Goal: Information Seeking & Learning: Compare options

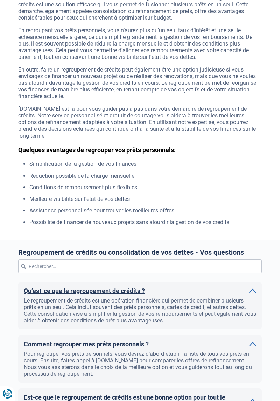
scroll to position [380, 0]
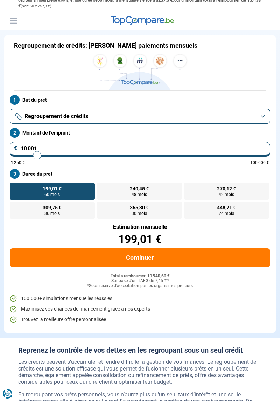
scroll to position [20, 0]
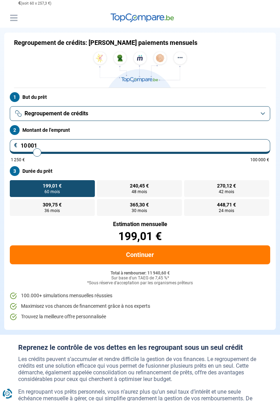
type input "9 750"
type input "9750"
type input "11 250"
type input "11250"
type input "11 500"
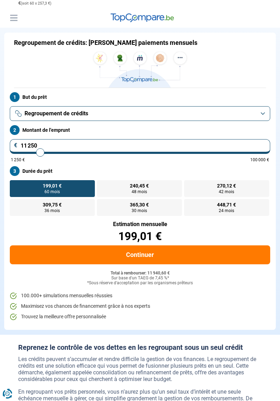
type input "11500"
type input "12 500"
type input "12500"
type input "13 000"
type input "13000"
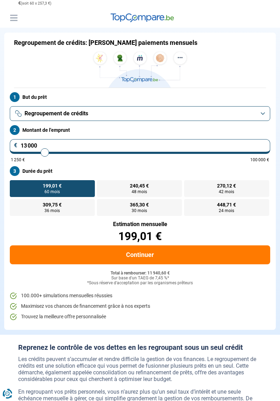
type input "13 500"
type input "13500"
type input "14 500"
type input "14500"
type input "15 500"
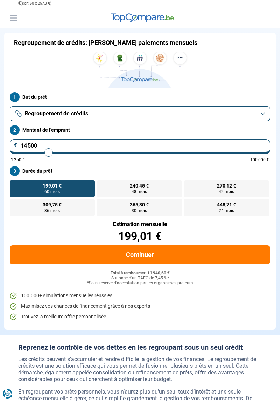
type input "15500"
type input "16 500"
type input "16500"
type input "17 500"
type input "17500"
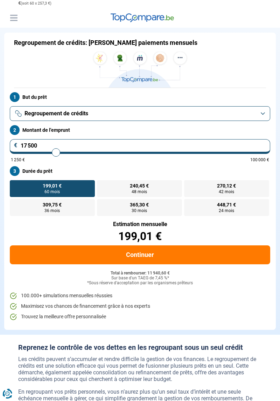
type input "18 250"
type input "18250"
type input "19 250"
type input "19250"
type input "20 000"
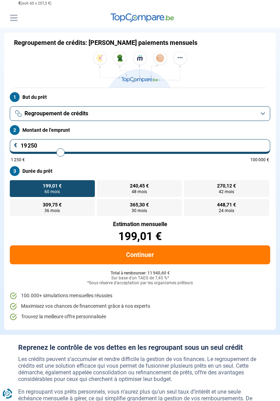
type input "20000"
type input "20 750"
type input "20750"
type input "21 750"
type input "21750"
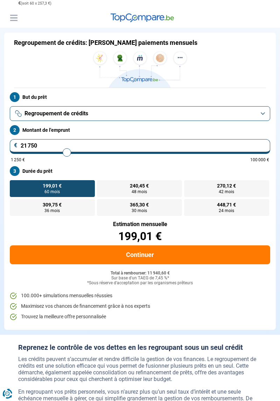
type input "22 500"
type input "22500"
type input "23 250"
type input "23250"
type input "24 000"
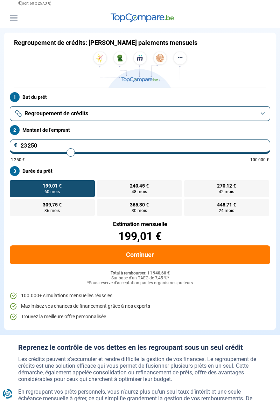
type input "24000"
type input "24 750"
type input "24750"
type input "25 500"
type input "25500"
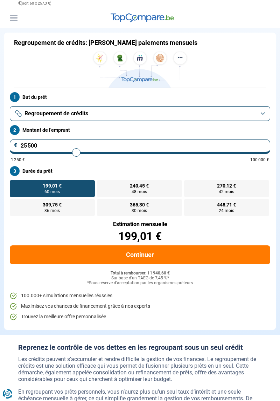
type input "26 000"
type input "26000"
type input "26 750"
type input "26750"
type input "27 250"
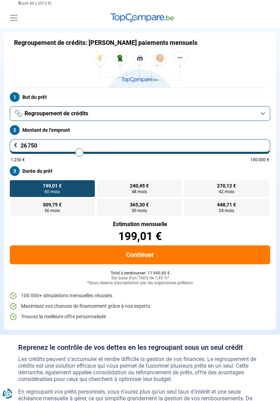
type input "27250"
type input "28 000"
type input "28000"
type input "28 250"
type input "28250"
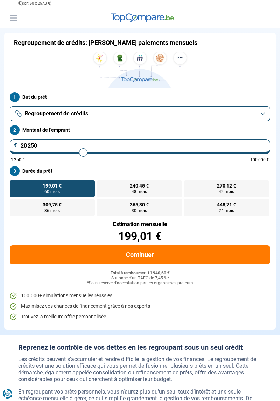
type input "28 750"
type input "28750"
type input "29 000"
type input "29000"
type input "29 500"
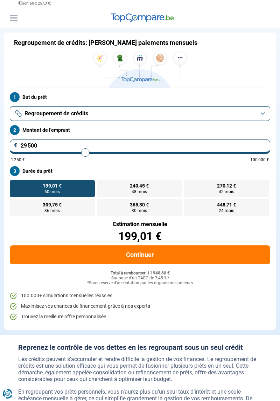
type input "29500"
type input "29 750"
type input "29750"
type input "30 250"
type input "30250"
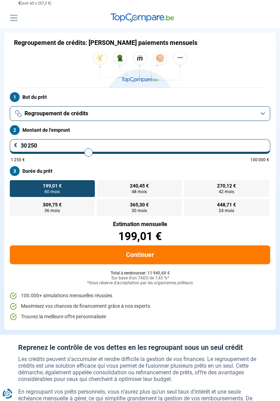
type input "30 500"
type input "30500"
type input "30 750"
type input "30750"
type input "31 000"
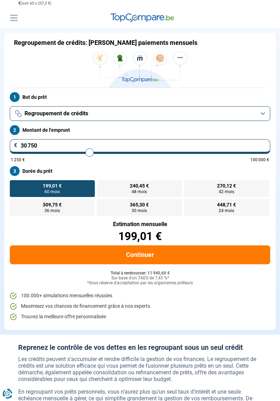
type input "31000"
type input "31 250"
type input "31250"
type input "31 500"
type input "31500"
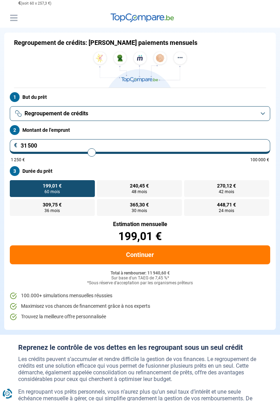
type input "32 000"
type input "32000"
type input "32 250"
type input "32250"
type input "32 750"
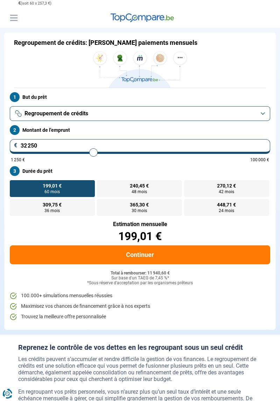
type input "32750"
type input "33 250"
type input "33250"
type input "33 750"
type input "33750"
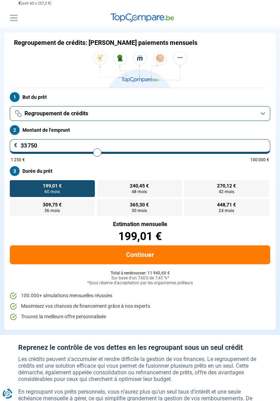
type input "34 250"
type input "34250"
type input "35 250"
type input "35250"
type input "36 000"
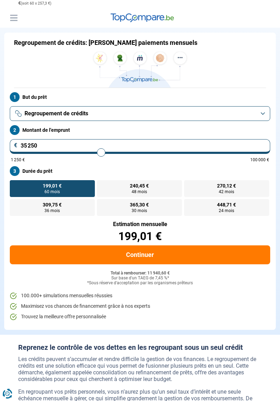
type input "36000"
type input "36 750"
type input "36750"
type input "37 750"
type input "37750"
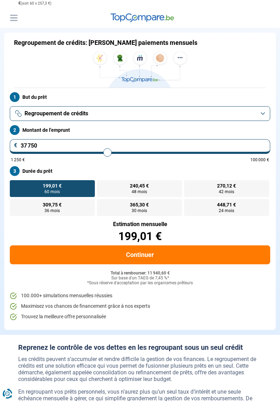
type input "38 500"
type input "38500"
type input "39 250"
type input "39250"
type input "40 000"
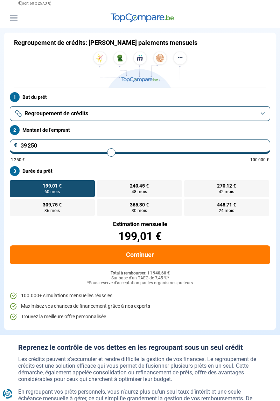
type input "40000"
type input "40 500"
type input "40500"
type input "41 250"
type input "41250"
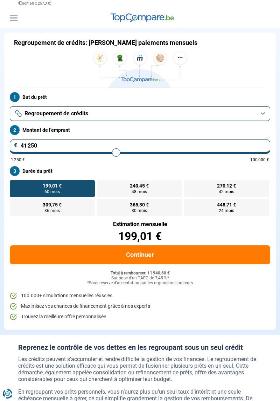
type input "41 750"
type input "41750"
type input "42 250"
type input "42250"
type input "42 500"
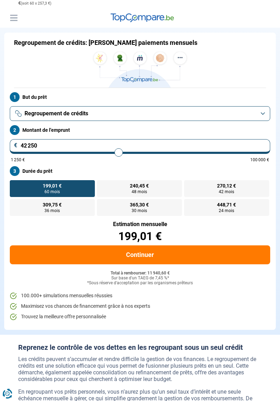
type input "42500"
type input "42 750"
type input "42750"
type input "43 000"
type input "43000"
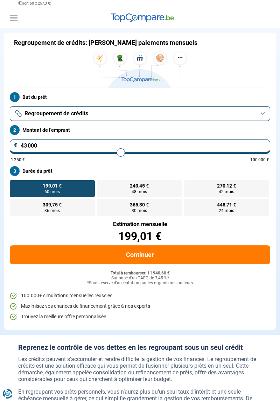
type input "43 250"
type input "43250"
type input "43 000"
type input "43000"
type input "42 750"
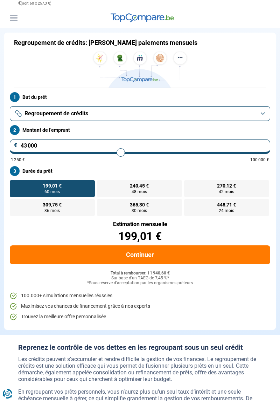
type input "42750"
type input "42 500"
type input "42500"
type input "42 250"
type input "42250"
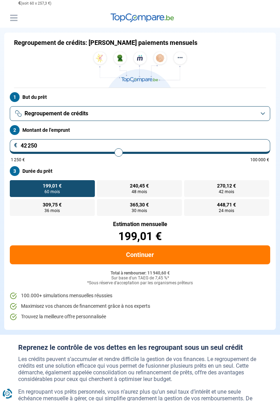
type input "42 500"
type input "42500"
type input "42 750"
type input "42750"
type input "43 000"
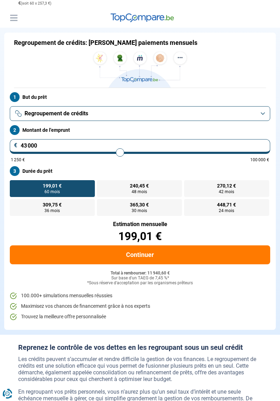
type input "43000"
type input "43 500"
type input "43500"
type input "43 750"
type input "43750"
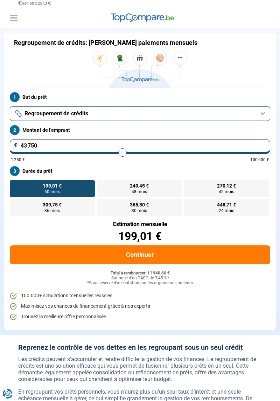
type input "44 000"
type input "44000"
type input "44 250"
type input "44250"
type input "44 750"
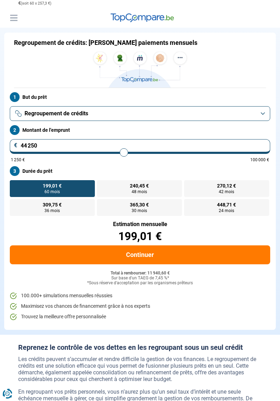
type input "44750"
type input "45 000"
type input "45000"
type input "45 250"
type input "45250"
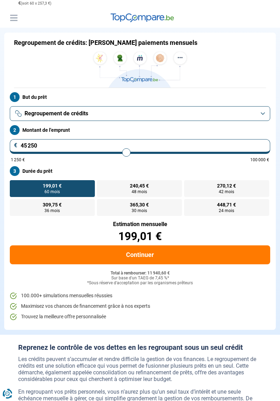
type input "45 500"
type input "45500"
type input "45 750"
type input "45750"
type input "46 000"
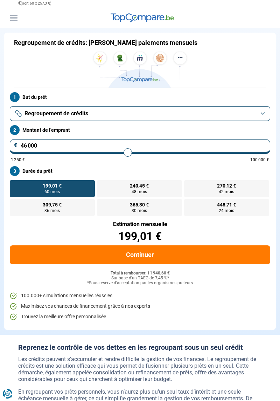
type input "46000"
type input "46 250"
type input "46250"
type input "46 500"
type input "46500"
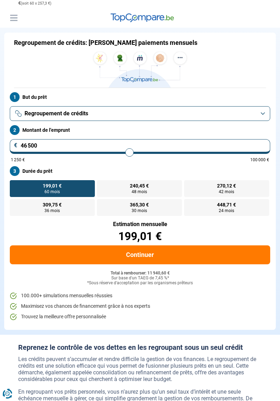
type input "46 250"
type input "46250"
type input "46 000"
type input "46000"
type input "45 750"
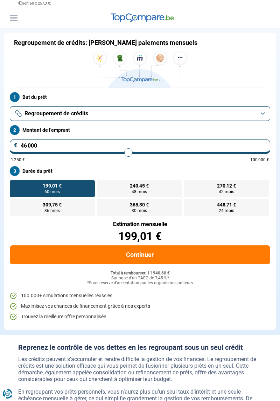
type input "45750"
type input "45 500"
type input "45500"
type input "45 000"
type input "45000"
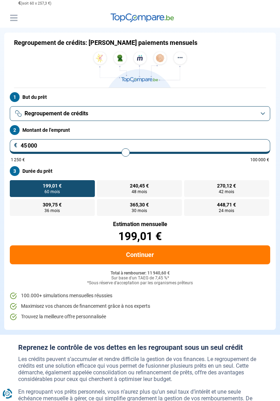
type input "44 250"
type input "44250"
type input "43 750"
type input "43750"
type input "43 250"
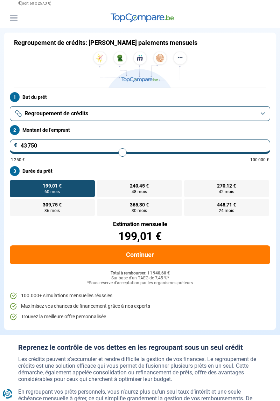
type input "43250"
type input "42 500"
type input "42500"
type input "42 000"
type input "42000"
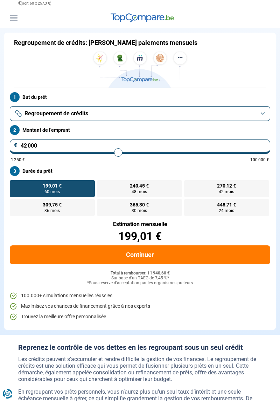
type input "41 250"
type input "41250"
type input "40 500"
type input "40500"
type input "39 750"
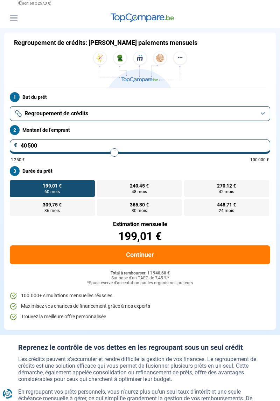
type input "39750"
type input "39 000"
type input "39000"
type input "38 250"
type input "38250"
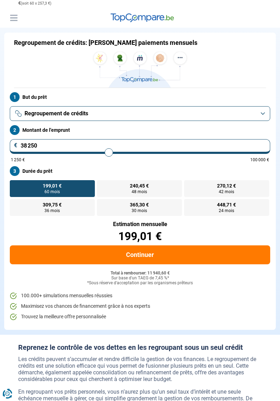
type input "37 500"
type input "37500"
type input "36 750"
type input "36750"
type input "36 000"
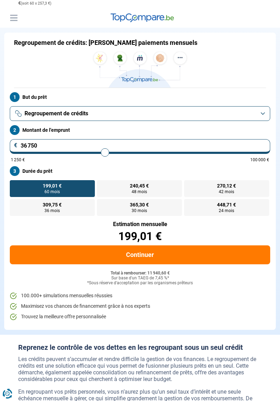
type input "36000"
type input "35 250"
type input "35250"
type input "34 500"
type input "34500"
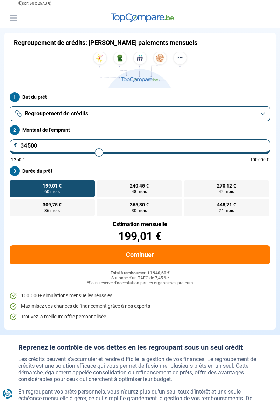
type input "34 000"
type input "34000"
type input "33 500"
type input "33500"
type input "33 000"
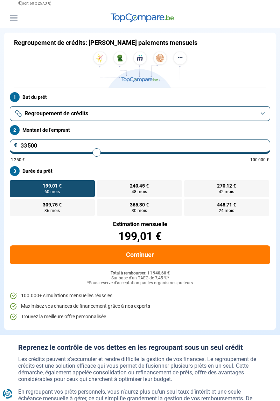
type input "33000"
type input "32 750"
type input "32750"
type input "32 500"
type input "32500"
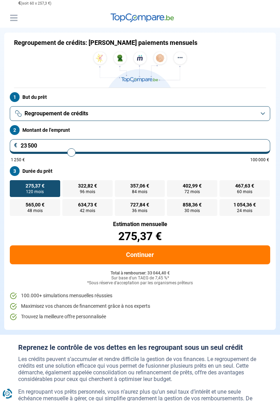
scroll to position [0, 0]
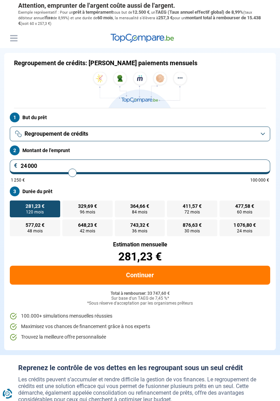
click at [132, 205] on span "364,66 €" at bounding box center [139, 205] width 19 height 5
click at [119, 205] on input "364,66 € 84 mois" at bounding box center [117, 202] width 5 height 5
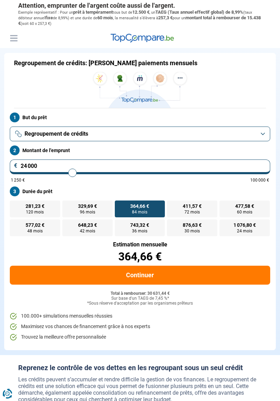
click at [184, 203] on span "411,57 €" at bounding box center [192, 205] width 19 height 5
click at [172, 203] on input "411,57 € 72 mois" at bounding box center [169, 202] width 5 height 5
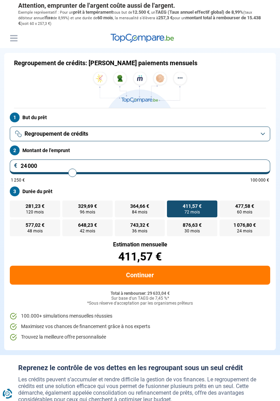
click at [139, 210] on span "84 mois" at bounding box center [139, 212] width 15 height 4
click at [119, 205] on input "364,66 € 84 mois" at bounding box center [117, 202] width 5 height 5
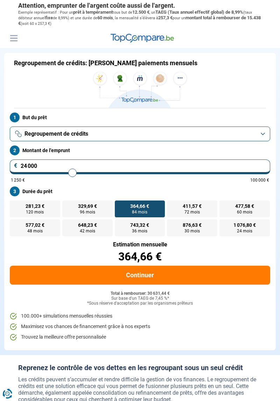
click at [184, 210] on label "411,57 € 72 mois" at bounding box center [192, 208] width 50 height 17
click at [172, 205] on input "411,57 € 72 mois" at bounding box center [169, 202] width 5 height 5
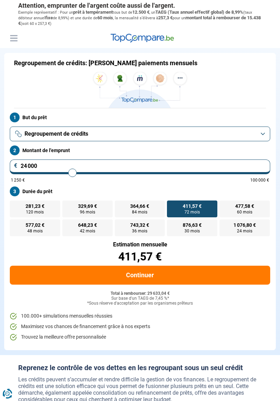
click at [138, 205] on span "364,66 €" at bounding box center [139, 205] width 19 height 5
click at [119, 205] on input "364,66 € 84 mois" at bounding box center [117, 202] width 5 height 5
